Goal: Use online tool/utility: Use online tool/utility

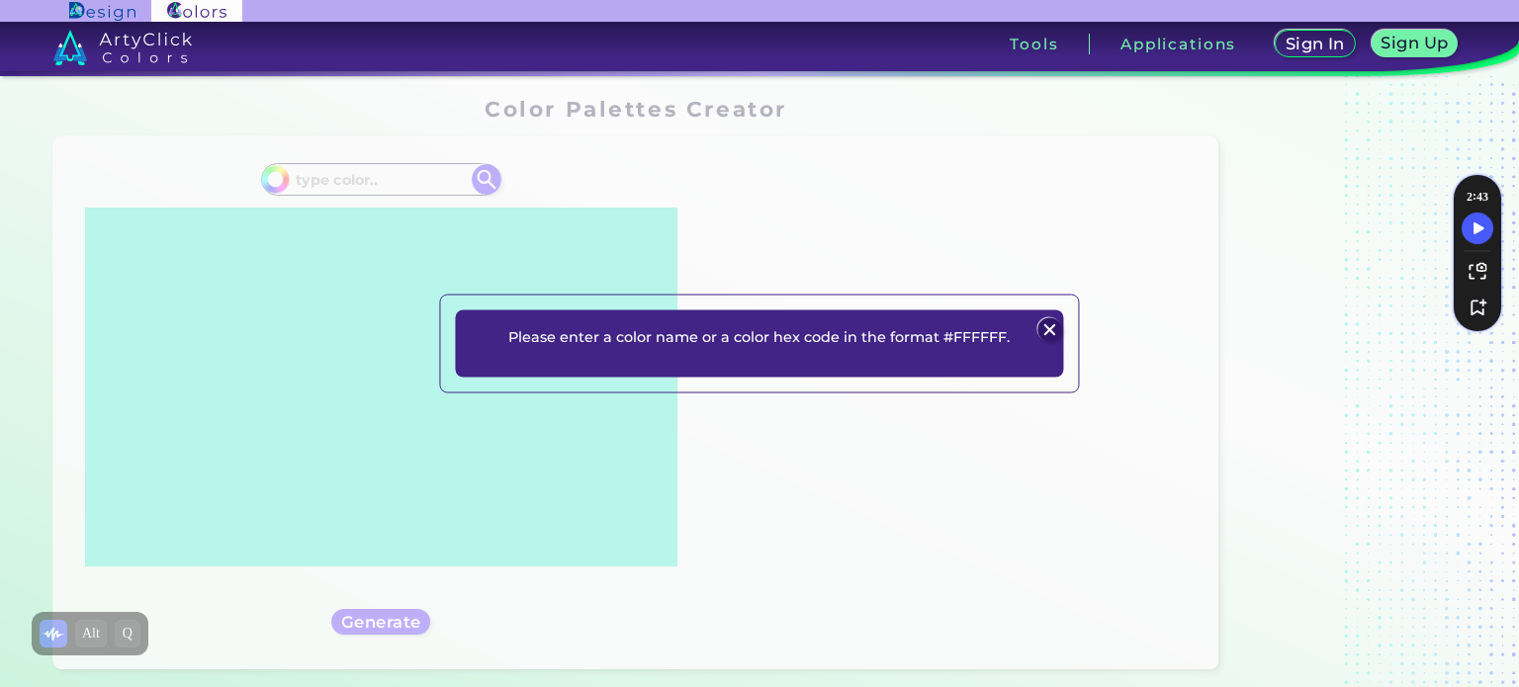
click at [841, 343] on p "Please enter a color name or a color hex code in the format #FFFFFF." at bounding box center [758, 336] width 501 height 24
click at [1041, 323] on img at bounding box center [1050, 330] width 24 height 24
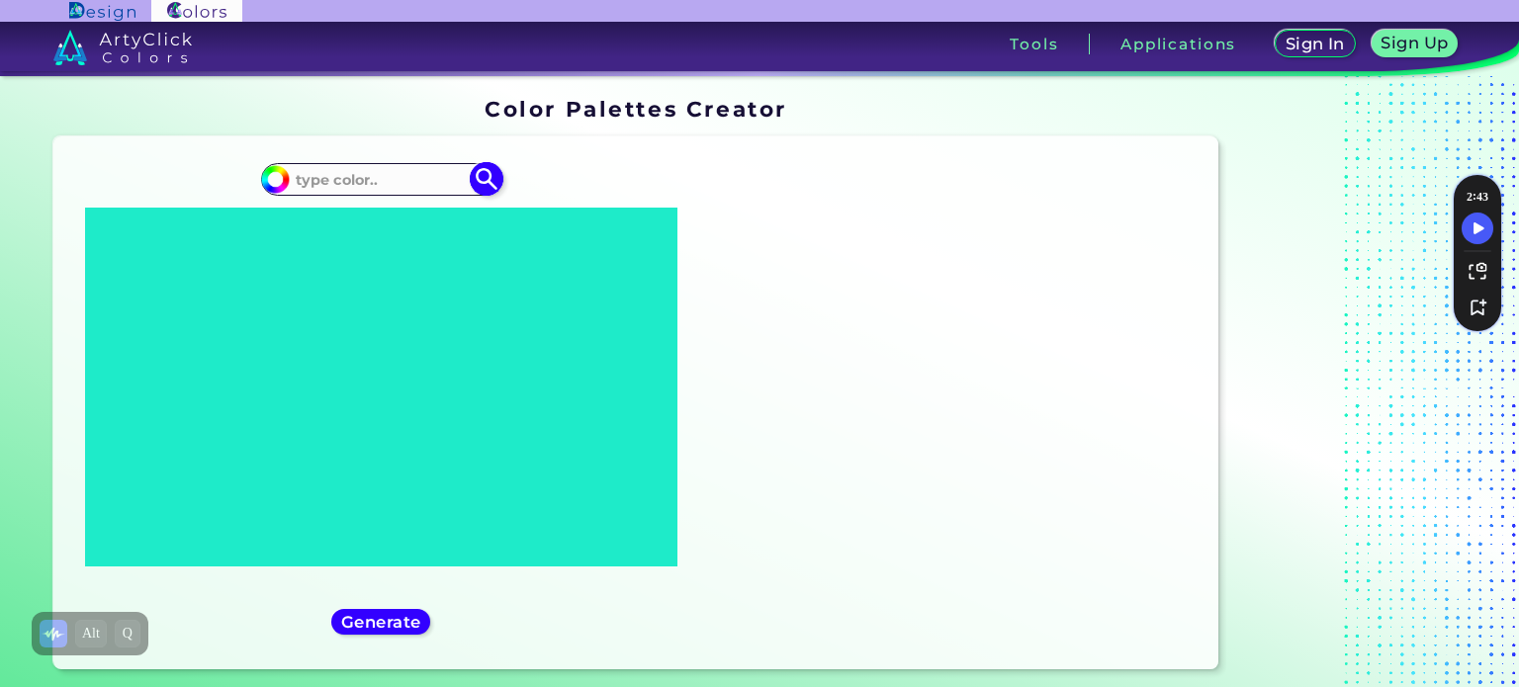
click at [398, 182] on input at bounding box center [381, 179] width 184 height 27
click at [431, 374] on icon at bounding box center [395, 365] width 73 height 50
click at [346, 474] on icon at bounding box center [380, 386] width 447 height 316
drag, startPoint x: 346, startPoint y: 474, endPoint x: 577, endPoint y: 286, distance: 298.0
click at [577, 286] on icon at bounding box center [380, 386] width 447 height 316
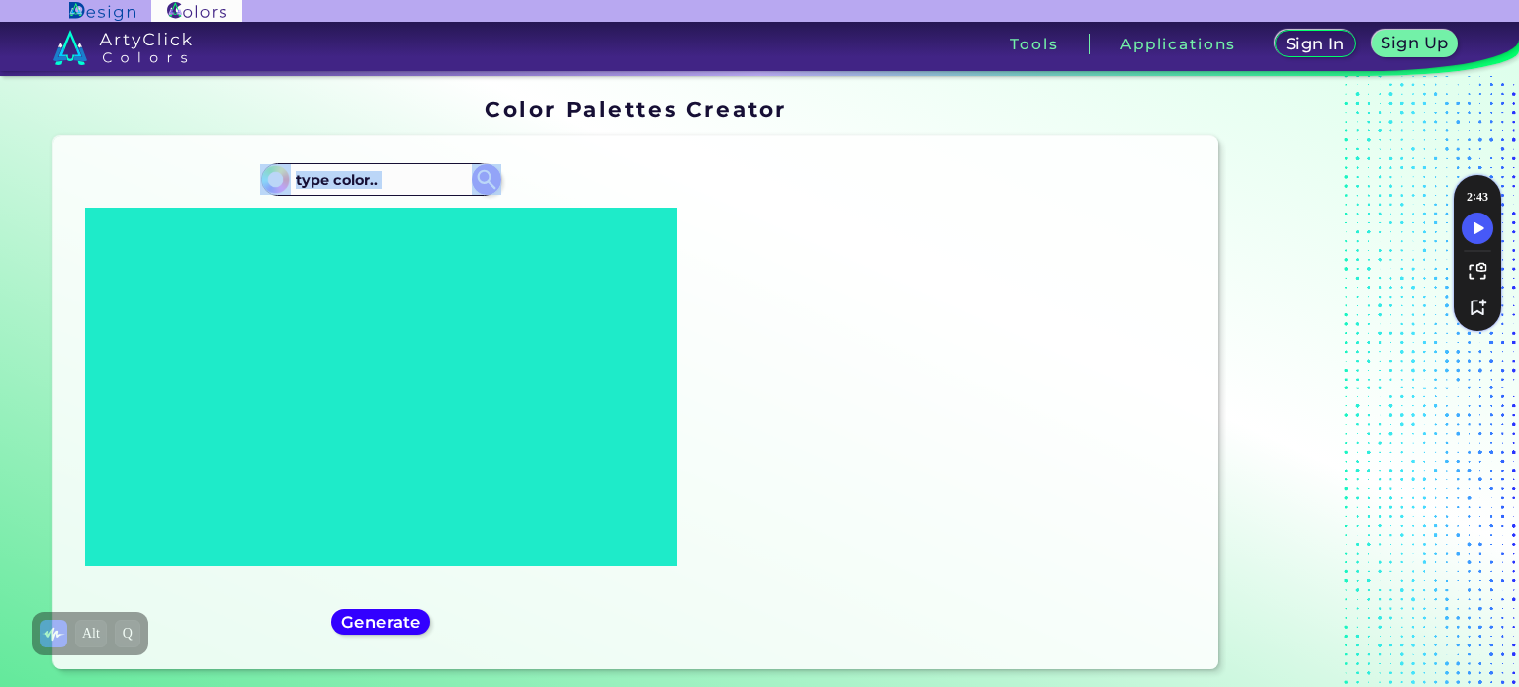
click at [577, 286] on icon at bounding box center [380, 386] width 447 height 316
click at [408, 179] on input at bounding box center [381, 179] width 184 height 27
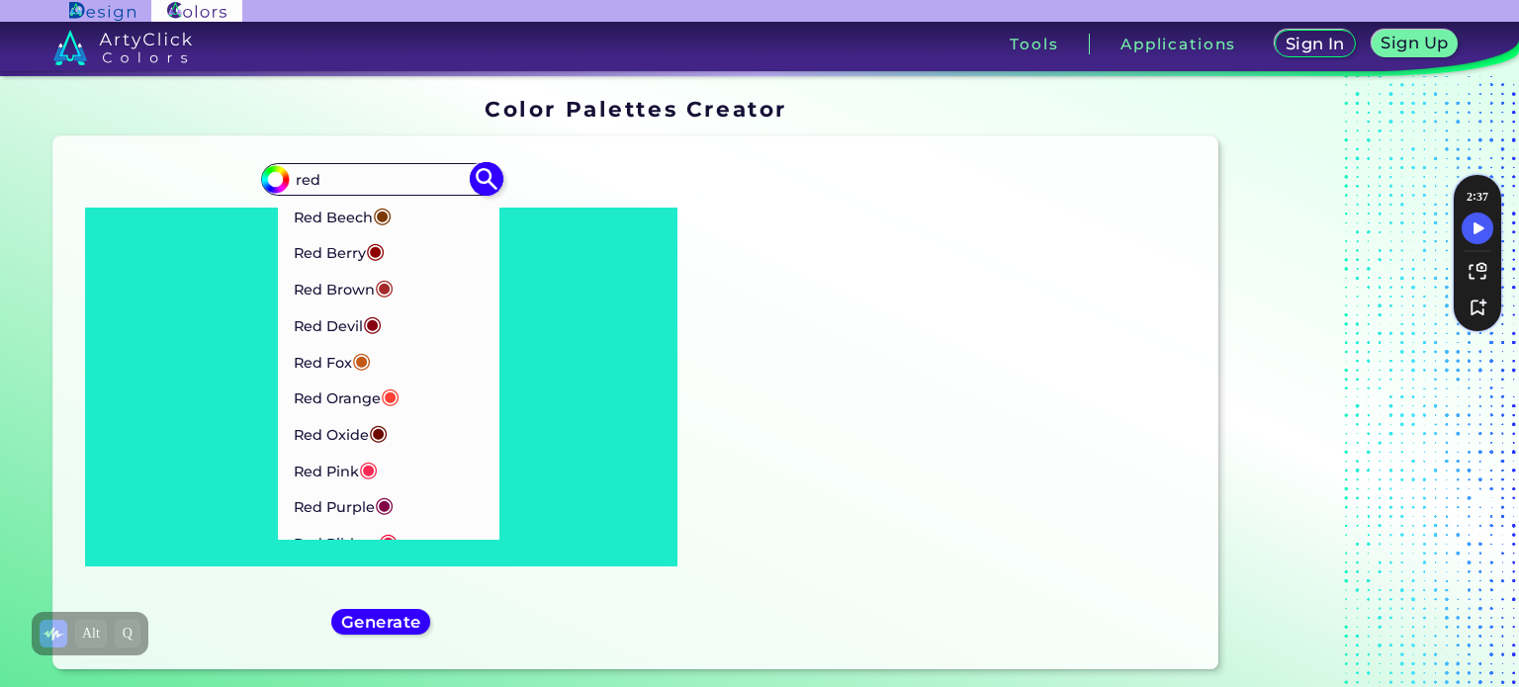
type input "red"
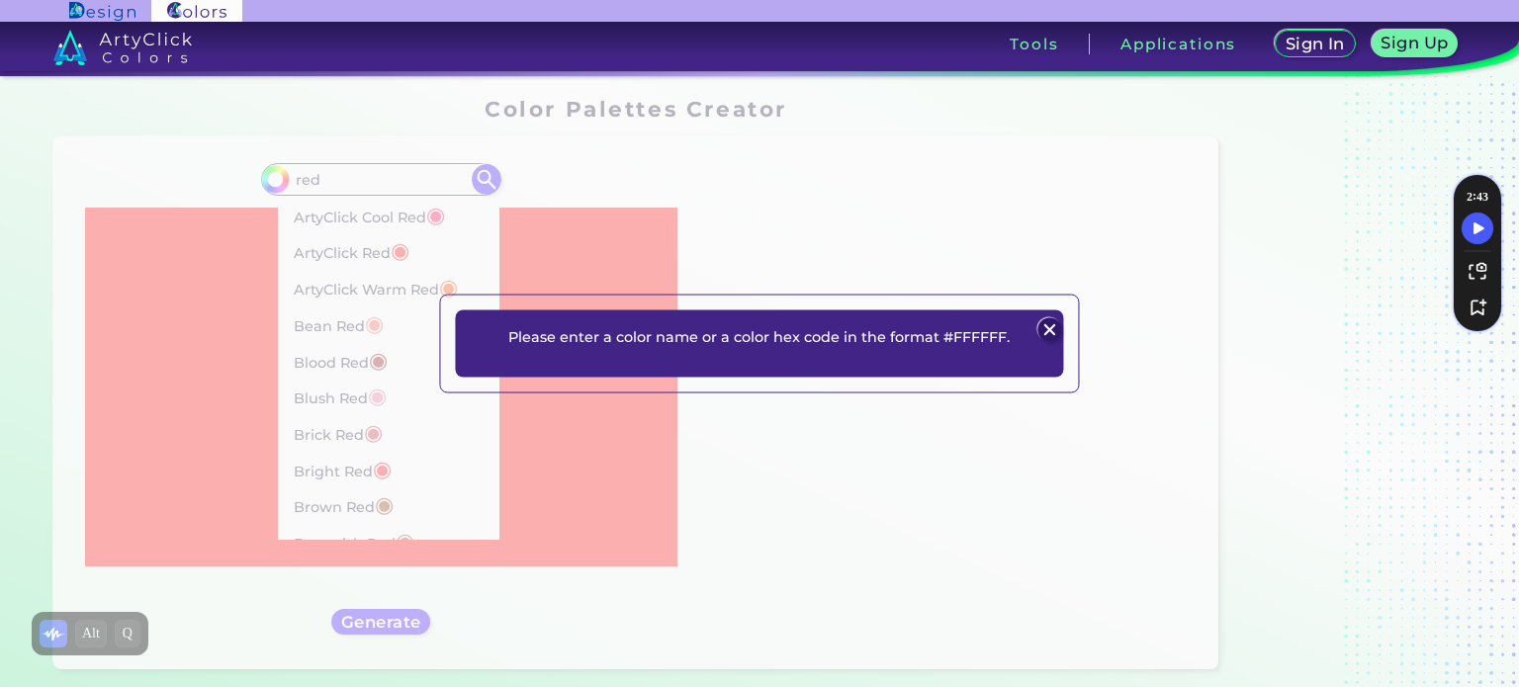
click at [1050, 340] on img at bounding box center [1050, 330] width 24 height 24
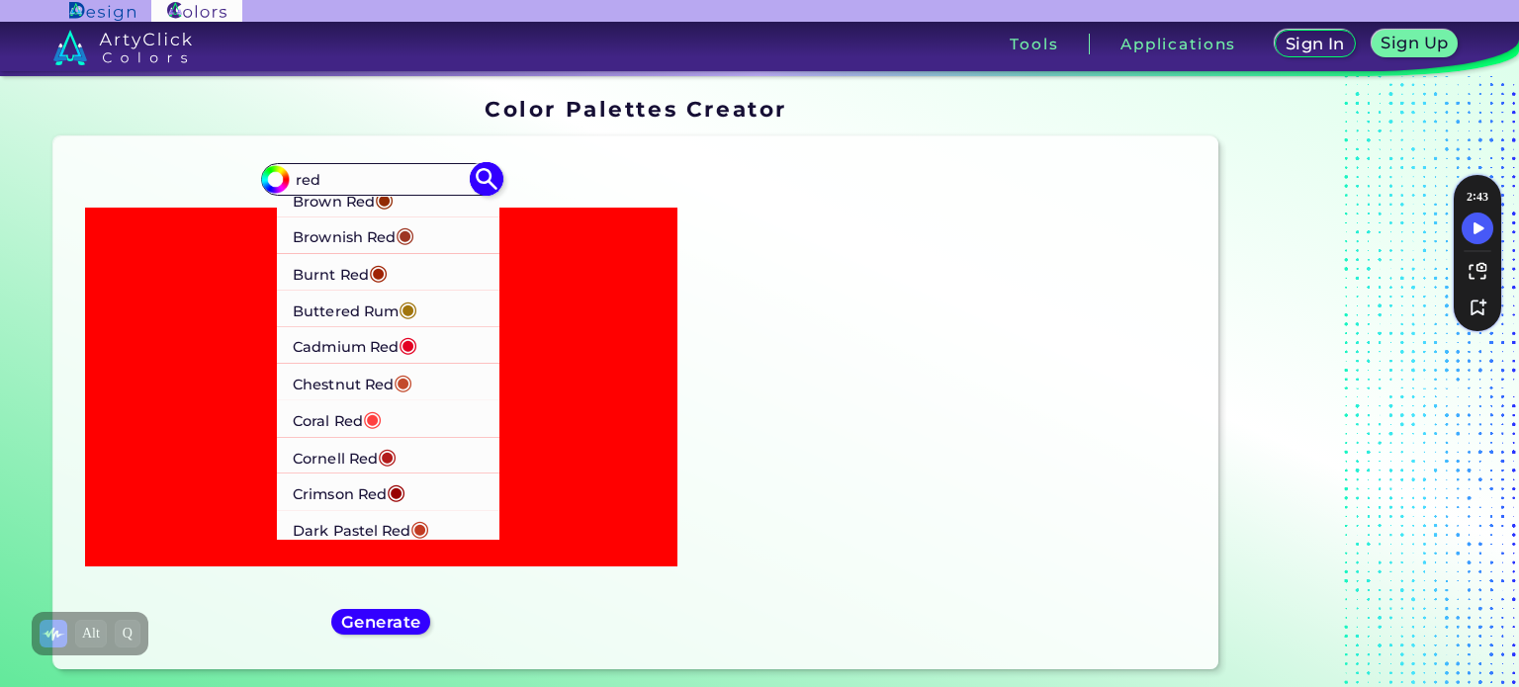
scroll to position [329, 0]
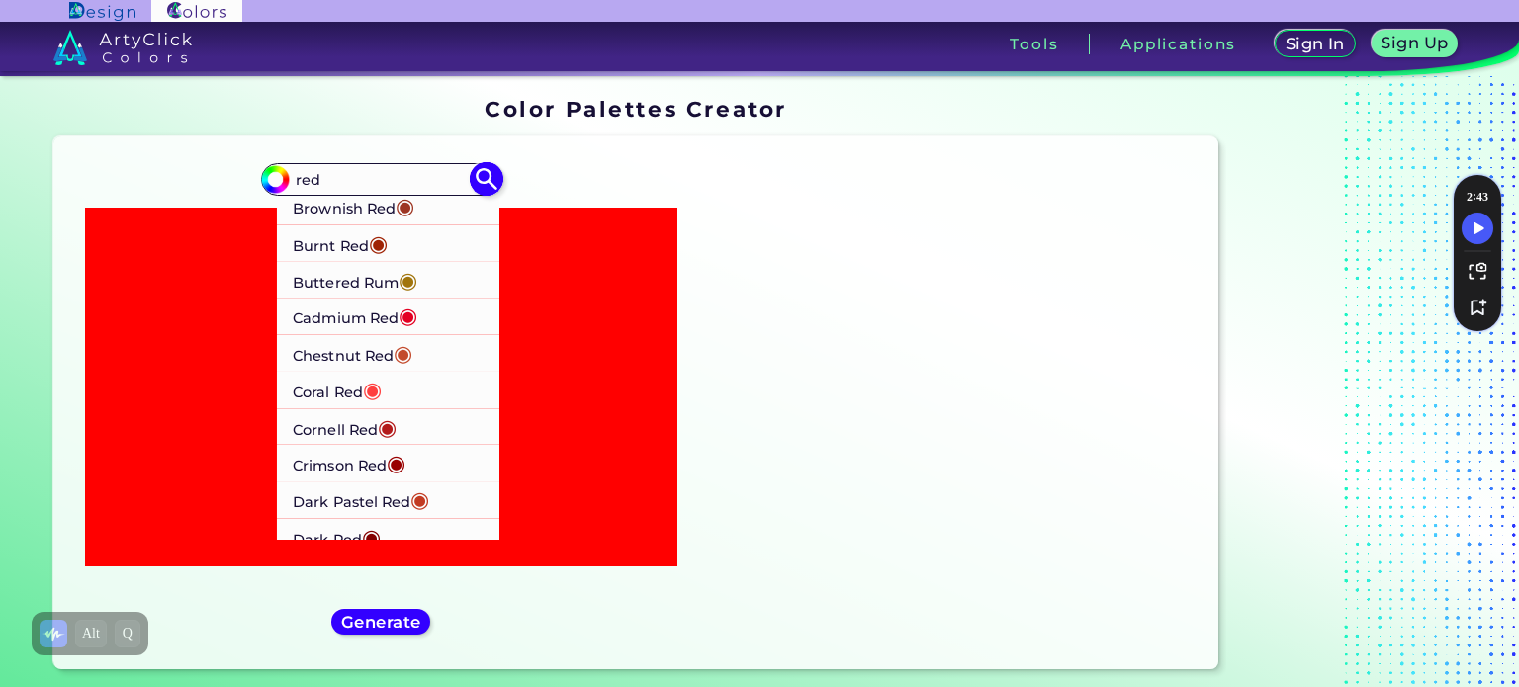
click at [399, 458] on span "◉" at bounding box center [396, 463] width 19 height 26
type input "#990000"
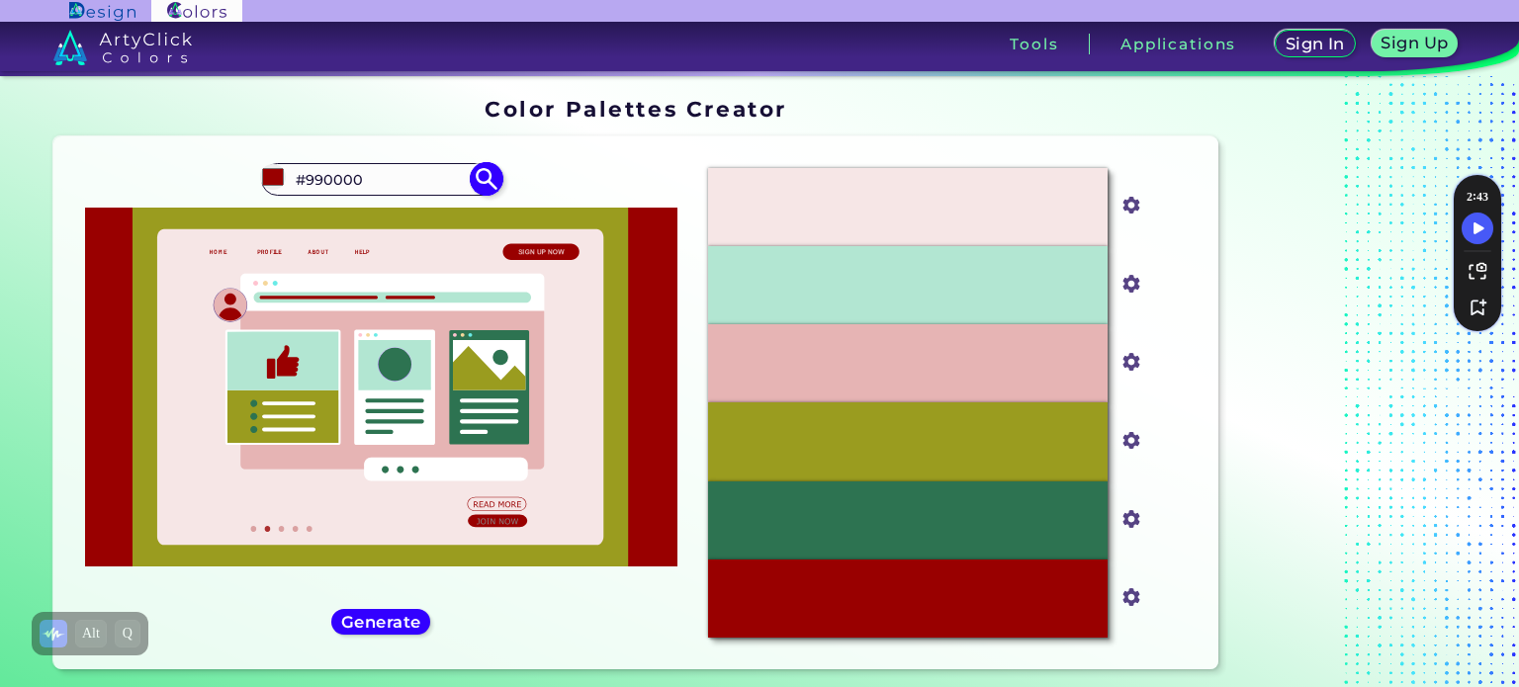
click at [348, 184] on input "#990000" at bounding box center [381, 179] width 184 height 27
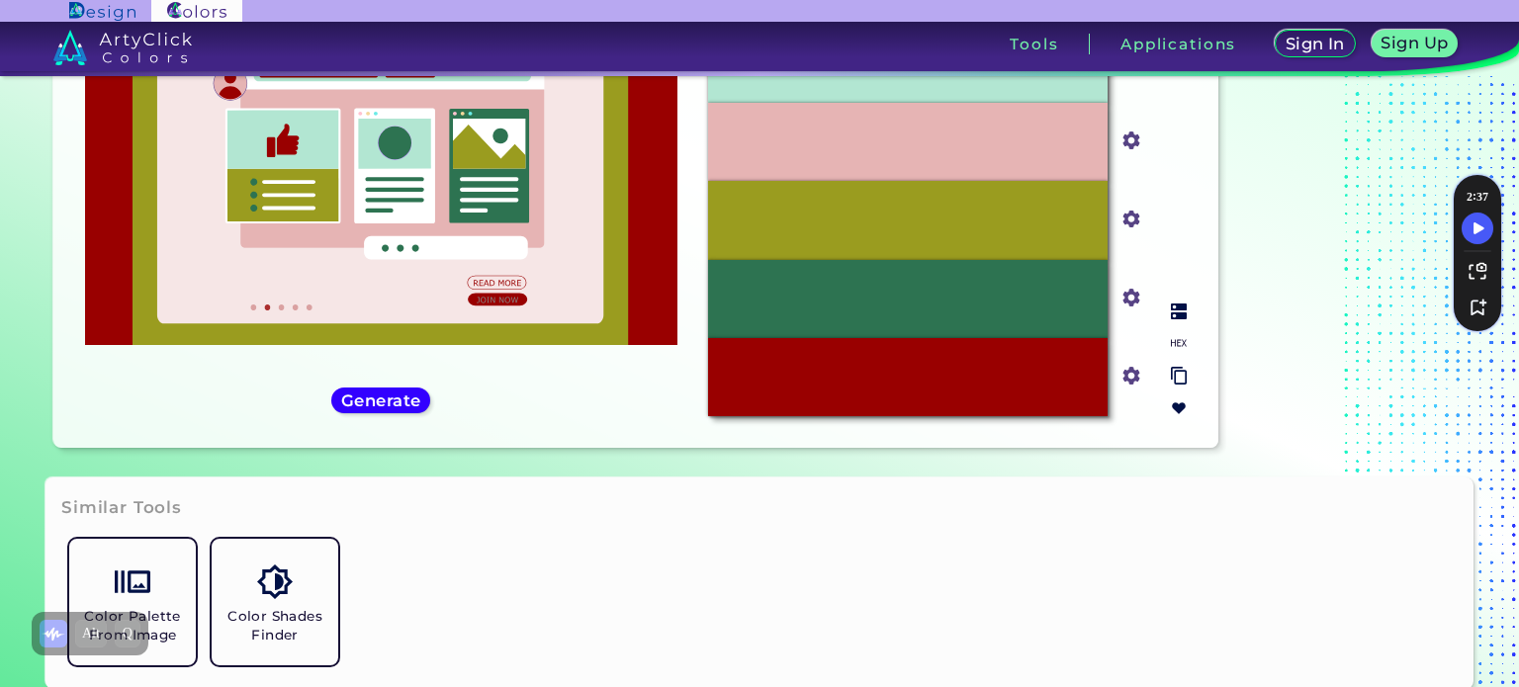
scroll to position [48, 0]
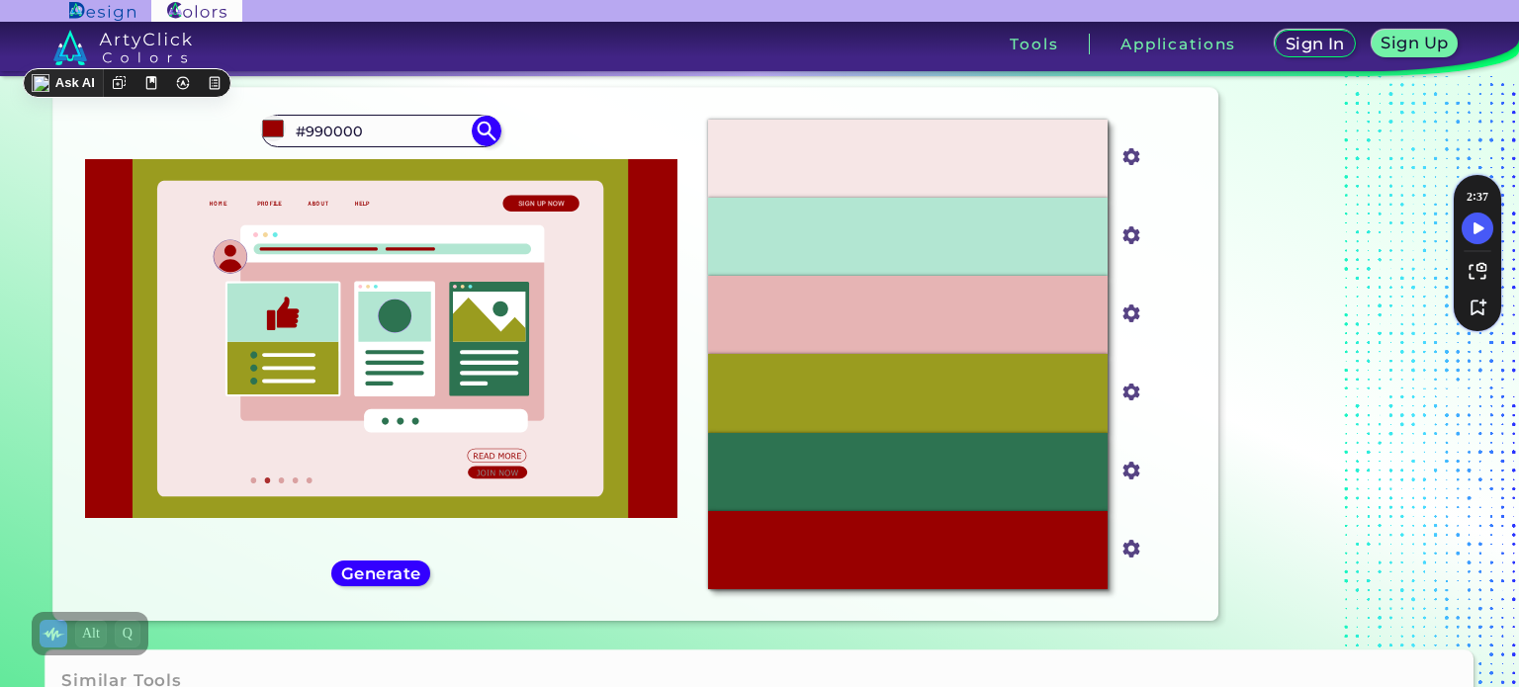
click at [0, 438] on section "Color Palettes Creator Color Palettes Creator Oops - something went wrong. Plea…" at bounding box center [759, 339] width 1519 height 623
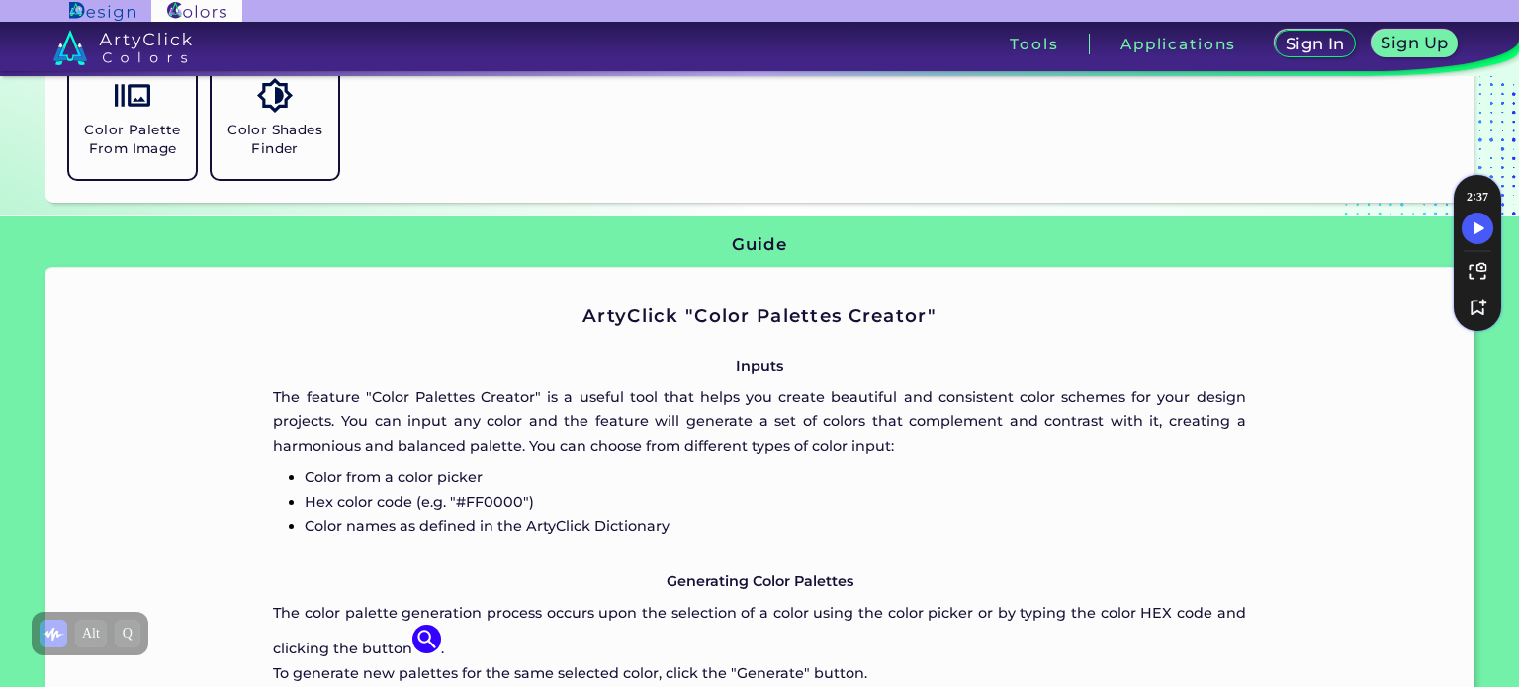
scroll to position [379, 0]
